Goal: Find specific page/section: Find specific page/section

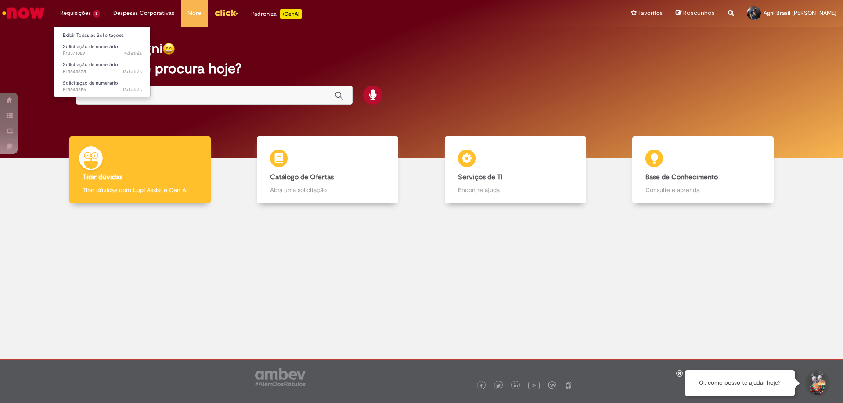
click at [88, 18] on li "Requisições 3 Exibir Todas as Solicitações Solicitação de numerário 4d atrás 4 …" at bounding box center [80, 13] width 53 height 26
click at [91, 32] on link "Exibir Todas as Solicitações" at bounding box center [102, 36] width 97 height 10
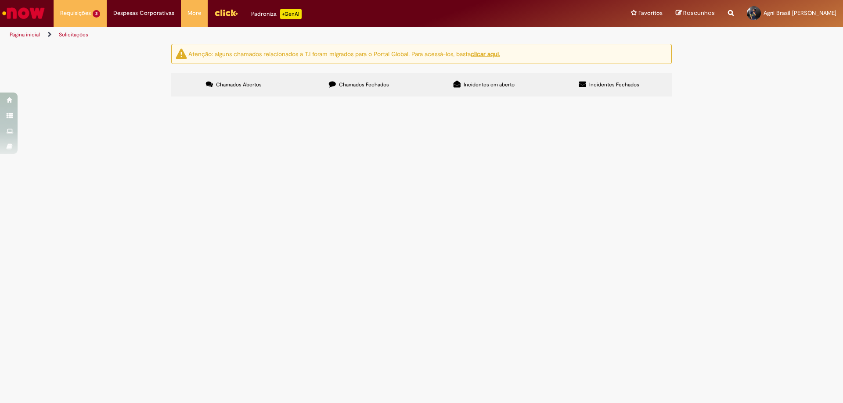
click at [0, 0] on div at bounding box center [0, 0] width 0 height 0
click at [0, 0] on button at bounding box center [0, 0] width 0 height 0
click at [382, 78] on label "Chamados Fechados" at bounding box center [358, 85] width 125 height 24
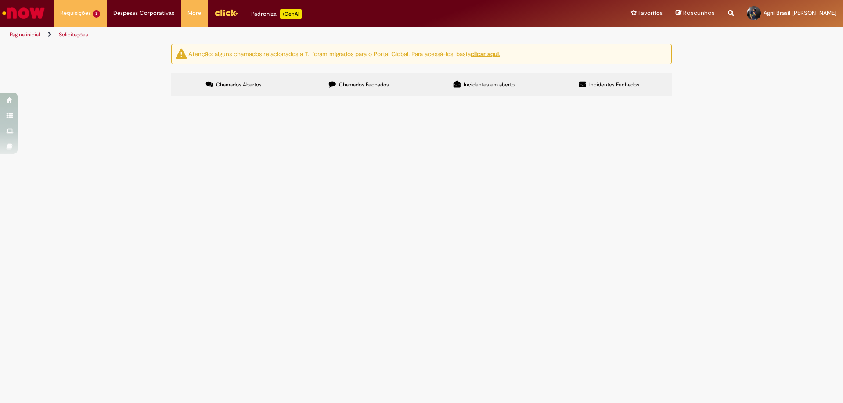
click at [375, 87] on span "Chamados Fechados" at bounding box center [364, 84] width 50 height 7
click at [459, 85] on icon at bounding box center [456, 84] width 7 height 7
click at [587, 83] on label "Incidentes Fechados" at bounding box center [608, 85] width 125 height 24
click at [81, 10] on li "Requisições 3 Exibir Todas as Solicitações Solicitação de numerário 4d atrás 4 …" at bounding box center [80, 13] width 53 height 26
click at [90, 32] on link "Exibir Todas as Solicitações" at bounding box center [102, 36] width 97 height 10
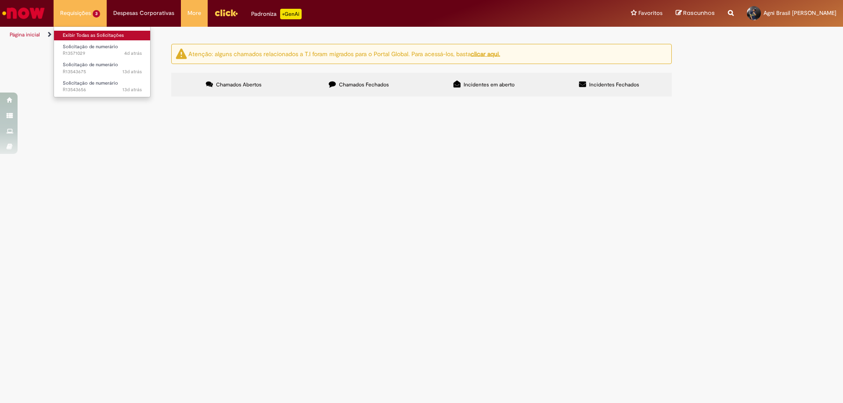
click at [95, 32] on link "Exibir Todas as Solicitações" at bounding box center [102, 36] width 97 height 10
click at [94, 253] on main "Solicitações Atenção: alguns chamados relacionados a T.I foram migrados para o …" at bounding box center [421, 223] width 843 height 360
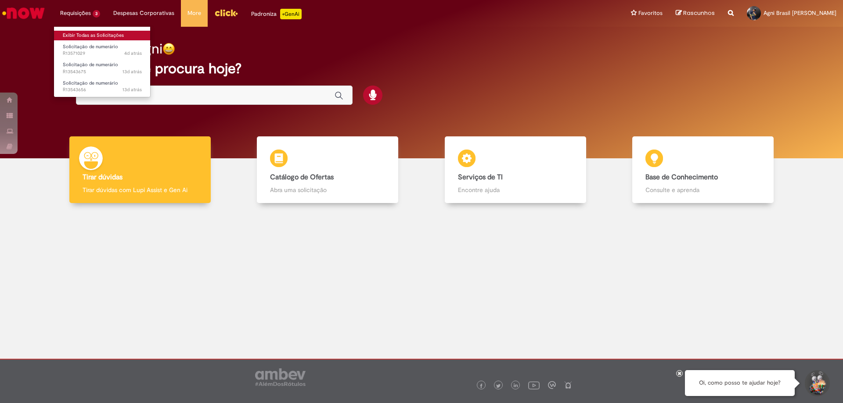
click at [92, 33] on link "Exibir Todas as Solicitações" at bounding box center [102, 36] width 97 height 10
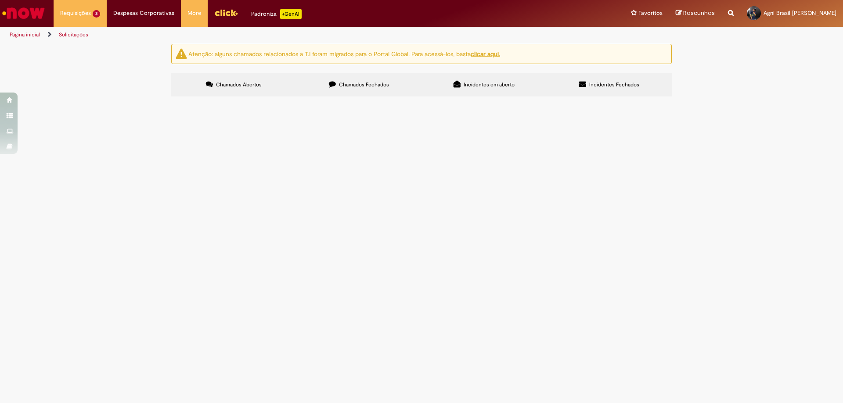
click at [27, 33] on link "Página inicial" at bounding box center [25, 34] width 30 height 7
click at [25, 11] on img "Ir para a Homepage" at bounding box center [23, 13] width 45 height 18
click at [216, 15] on img "Menu Cabeçalho" at bounding box center [226, 12] width 24 height 13
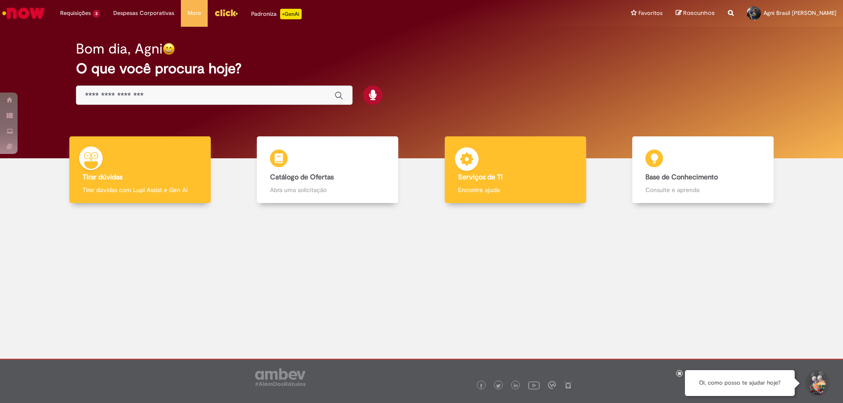
click at [496, 175] on b "Serviços de TI" at bounding box center [480, 177] width 45 height 9
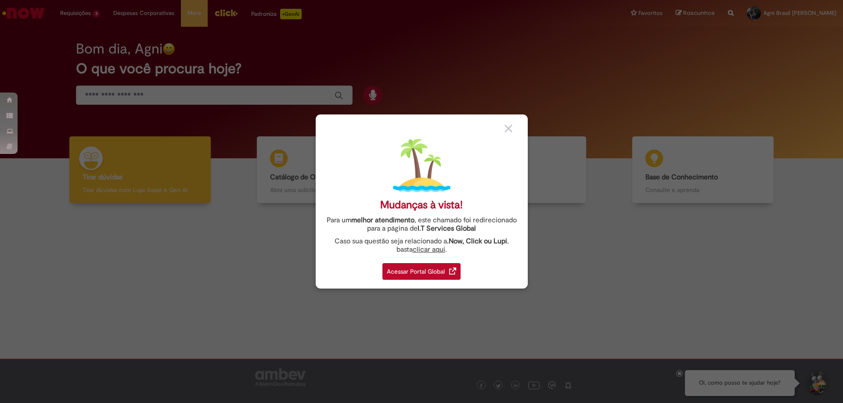
click at [438, 269] on div "Acessar Portal Global" at bounding box center [421, 271] width 78 height 17
